Goal: Transaction & Acquisition: Purchase product/service

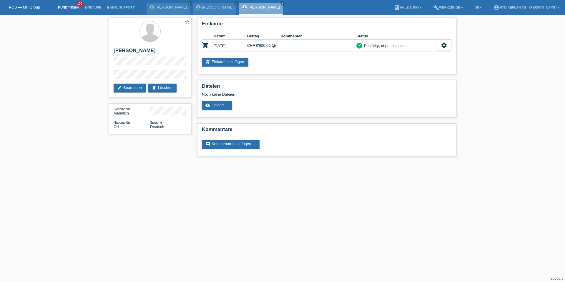
click at [71, 7] on link "Kund*innen" at bounding box center [68, 8] width 26 height 4
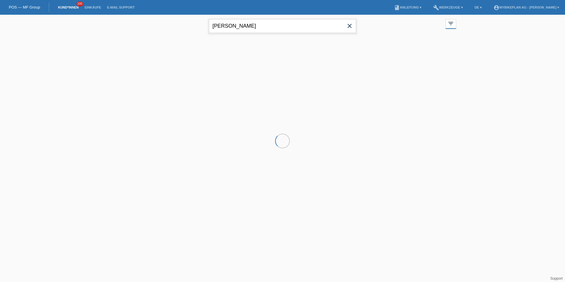
click at [261, 26] on input "zajec" at bounding box center [282, 26] width 147 height 14
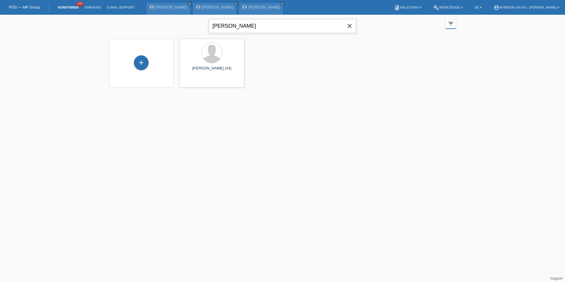
type input "adam"
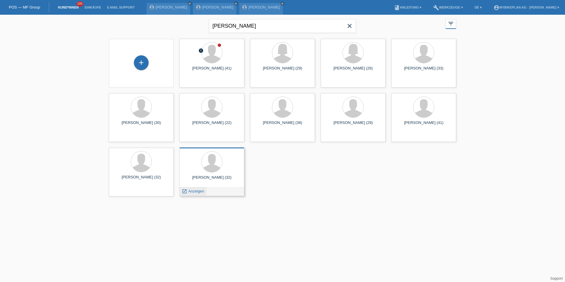
click at [192, 193] on span "Anzeigen" at bounding box center [196, 191] width 16 height 4
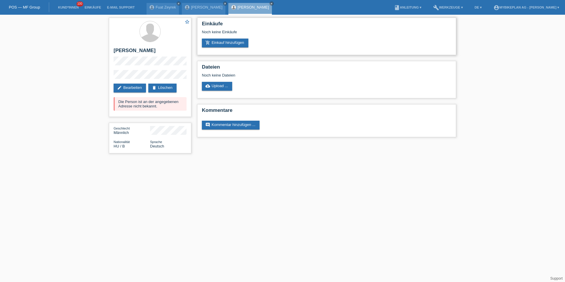
click at [215, 48] on div "Einkäufe Noch keine Einkäufe add_shopping_cart Einkauf hinzufügen" at bounding box center [326, 36] width 259 height 37
click at [214, 44] on link "add_shopping_cart Einkauf hinzufügen" at bounding box center [225, 43] width 47 height 9
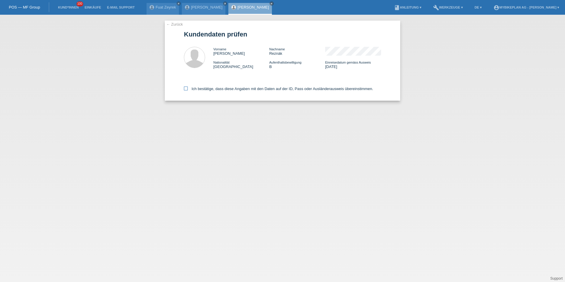
click at [210, 90] on label "Ich bestätige, dass diese Angaben mit den Daten auf der ID, Pass oder Ausländer…" at bounding box center [278, 89] width 189 height 4
click at [188, 90] on input "Ich bestätige, dass diese Angaben mit den Daten auf der ID, Pass oder Ausländer…" at bounding box center [186, 89] width 4 height 4
checkbox input "true"
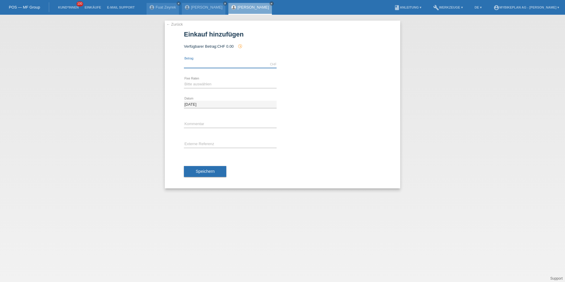
click at [195, 64] on input "text" at bounding box center [230, 64] width 93 height 7
type input "6999.00"
click at [186, 82] on select "Bitte auswählen 6 Raten 12 Raten 18 Raten 24 Raten 36 Raten 48 Raten" at bounding box center [230, 84] width 93 height 7
select select "488"
click at [194, 144] on input "text" at bounding box center [230, 144] width 93 height 7
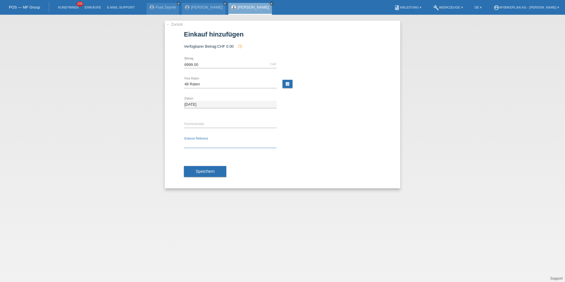
paste input "42805638298"
type input "42805638298"
click at [196, 171] on span "Speichern" at bounding box center [205, 171] width 19 height 5
